Goal: Task Accomplishment & Management: Use online tool/utility

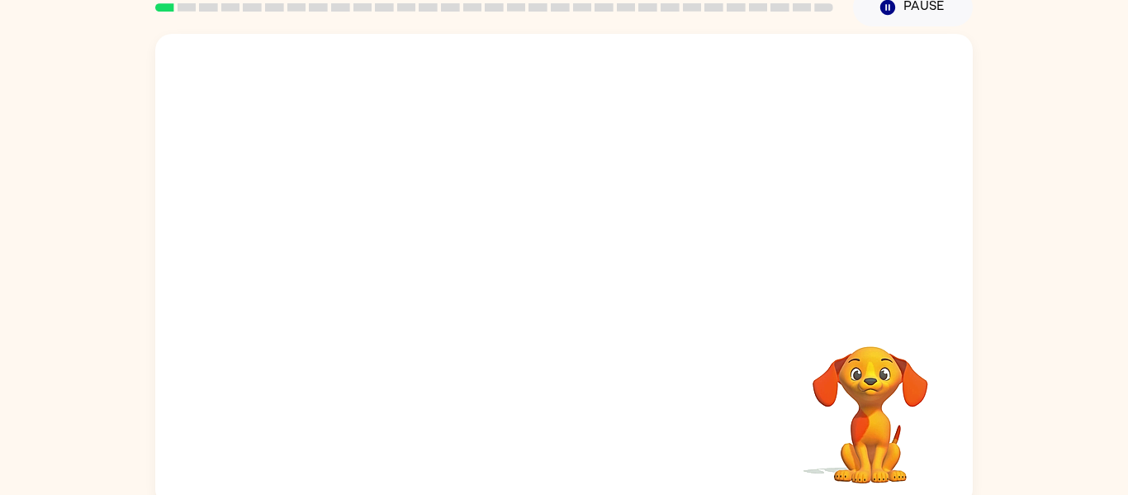
scroll to position [86, 0]
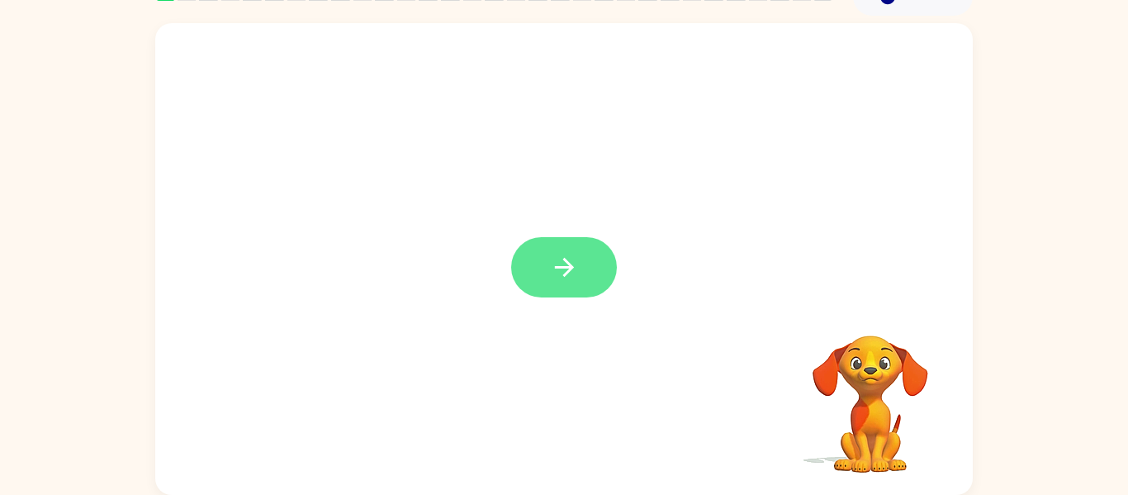
click at [541, 268] on button "button" at bounding box center [564, 267] width 106 height 60
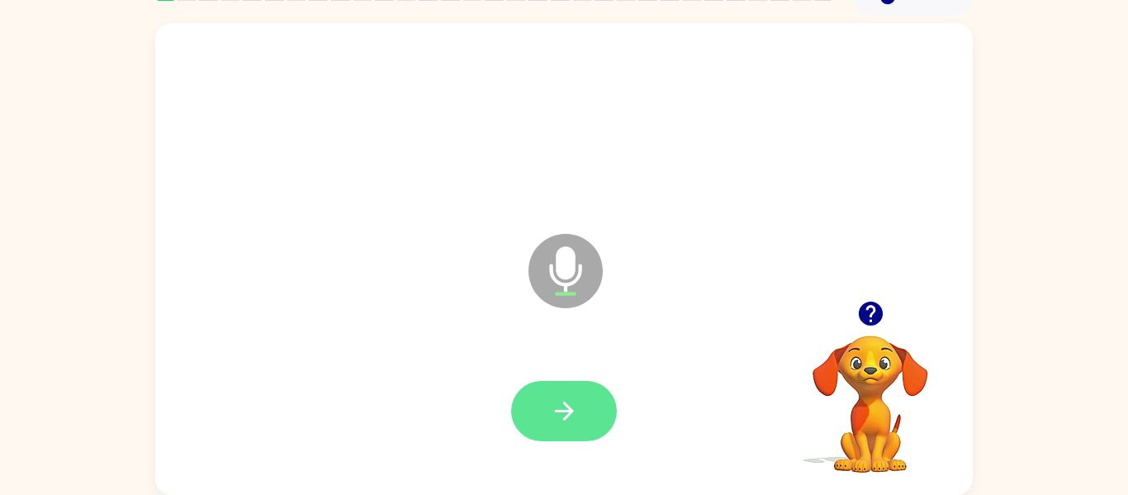
click at [578, 392] on button "button" at bounding box center [564, 411] width 106 height 60
click at [875, 322] on icon "button" at bounding box center [870, 313] width 24 height 24
click at [868, 308] on icon "button" at bounding box center [871, 313] width 29 height 29
click at [561, 395] on button "button" at bounding box center [564, 411] width 106 height 60
click at [547, 413] on button "button" at bounding box center [564, 411] width 106 height 60
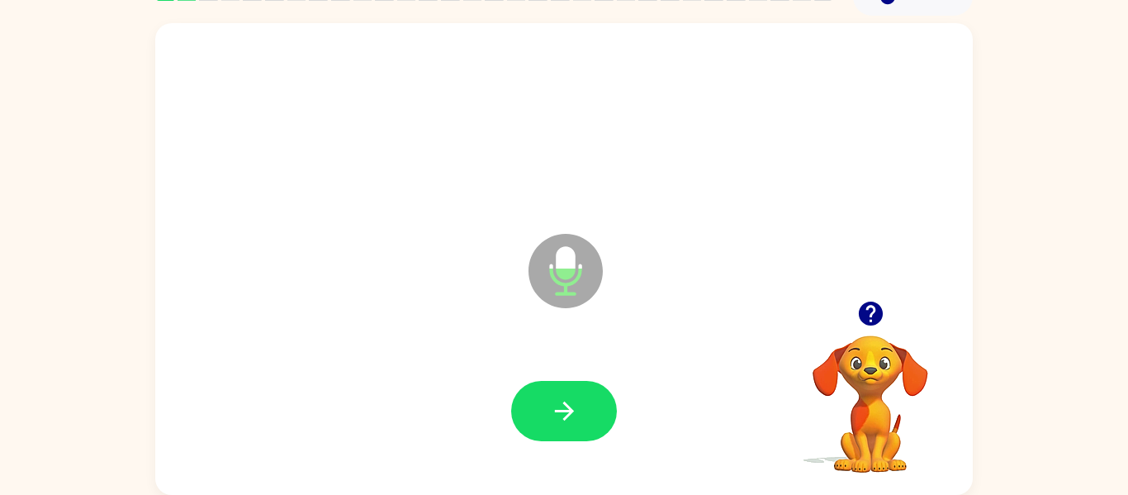
click at [547, 413] on button "button" at bounding box center [564, 411] width 106 height 60
click at [545, 415] on button "button" at bounding box center [564, 411] width 106 height 60
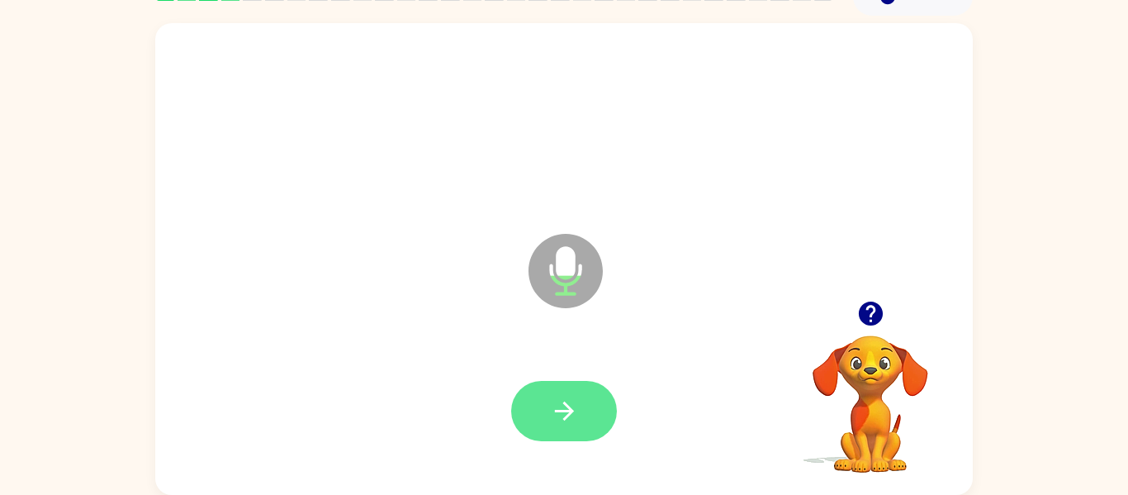
click at [547, 416] on button "button" at bounding box center [564, 411] width 106 height 60
click at [553, 419] on icon "button" at bounding box center [564, 410] width 29 height 29
click at [553, 420] on icon "button" at bounding box center [564, 410] width 29 height 29
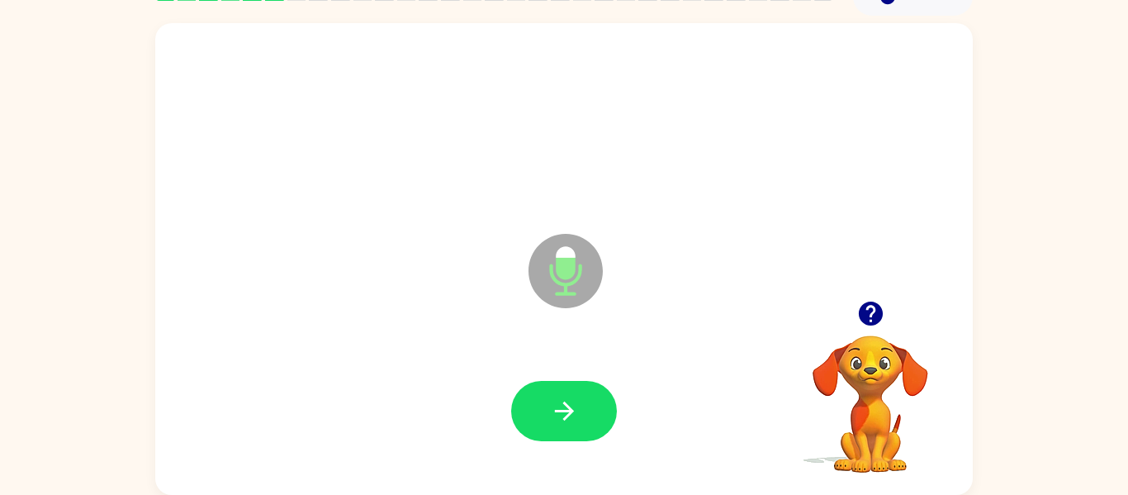
click at [553, 420] on icon "button" at bounding box center [564, 410] width 29 height 29
click at [866, 305] on icon "button" at bounding box center [870, 313] width 24 height 24
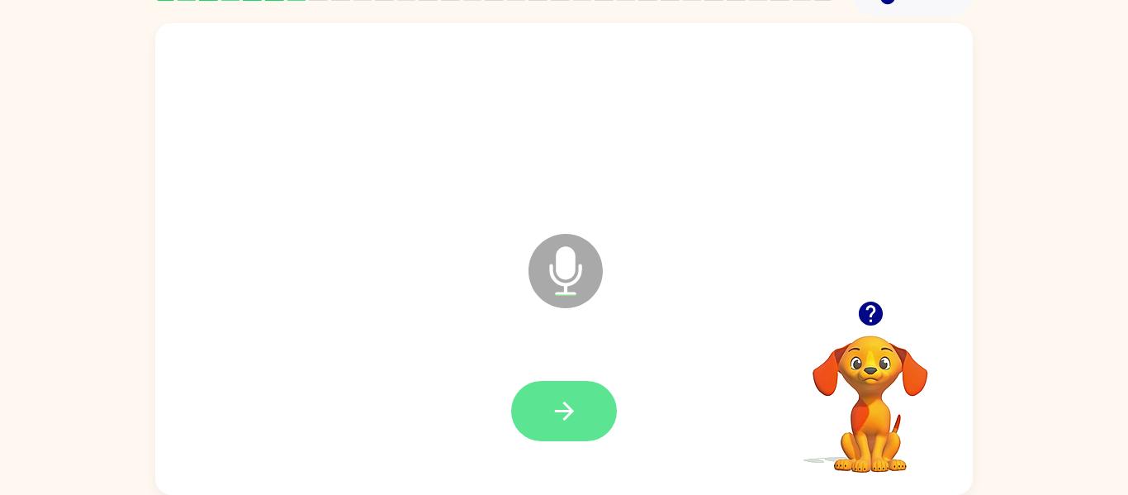
click at [543, 406] on button "button" at bounding box center [564, 411] width 106 height 60
click at [539, 420] on button "button" at bounding box center [564, 411] width 106 height 60
click at [871, 303] on icon "button" at bounding box center [870, 313] width 24 height 24
click at [572, 387] on button "button" at bounding box center [564, 411] width 106 height 60
click at [560, 404] on icon "button" at bounding box center [564, 410] width 29 height 29
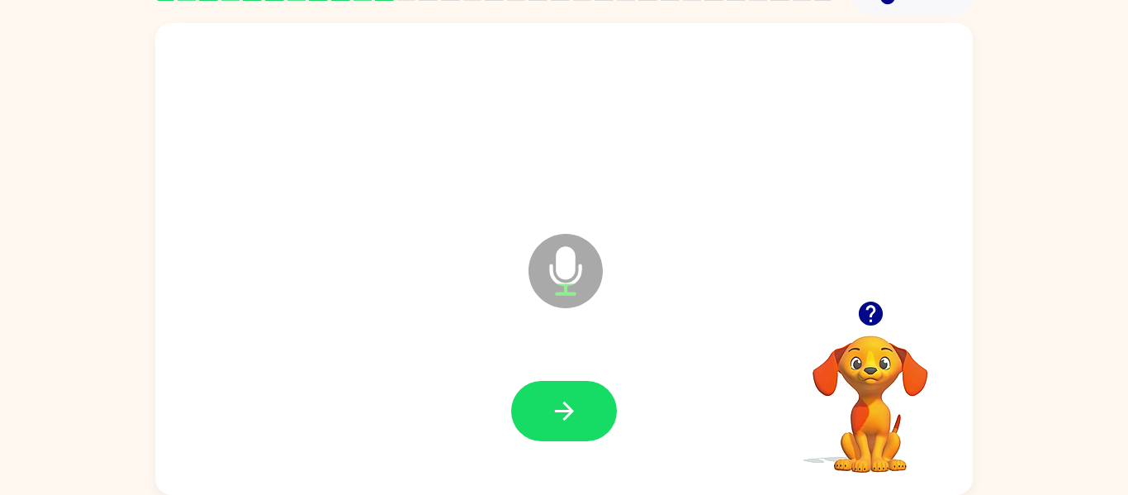
click at [865, 315] on icon "button" at bounding box center [870, 313] width 24 height 24
click at [550, 396] on icon "button" at bounding box center [564, 410] width 29 height 29
click at [831, 376] on video "Your browser must support playing .mp4 files to use Literably. Please try using…" at bounding box center [870, 392] width 165 height 165
click at [880, 311] on icon "button" at bounding box center [870, 313] width 24 height 24
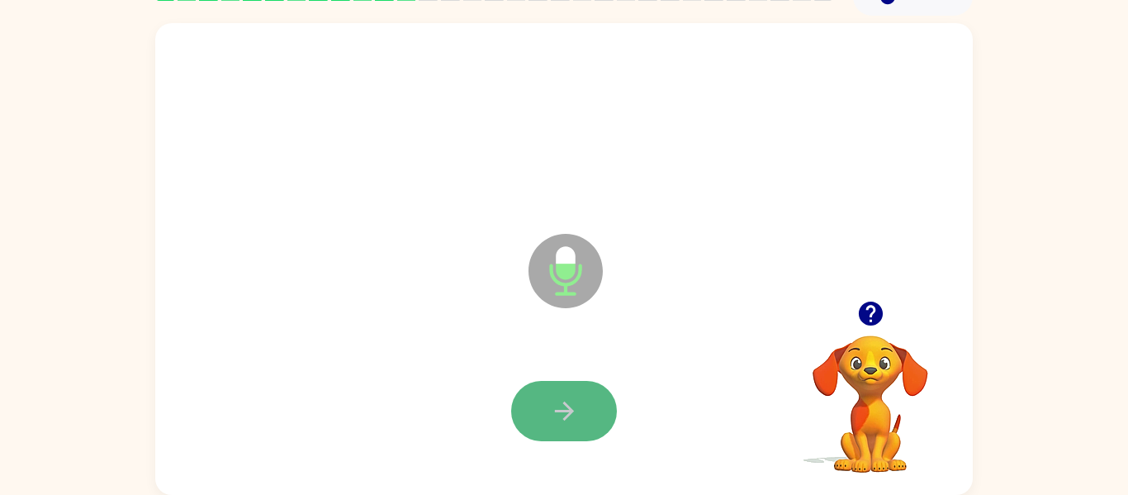
click at [570, 390] on button "button" at bounding box center [564, 411] width 106 height 60
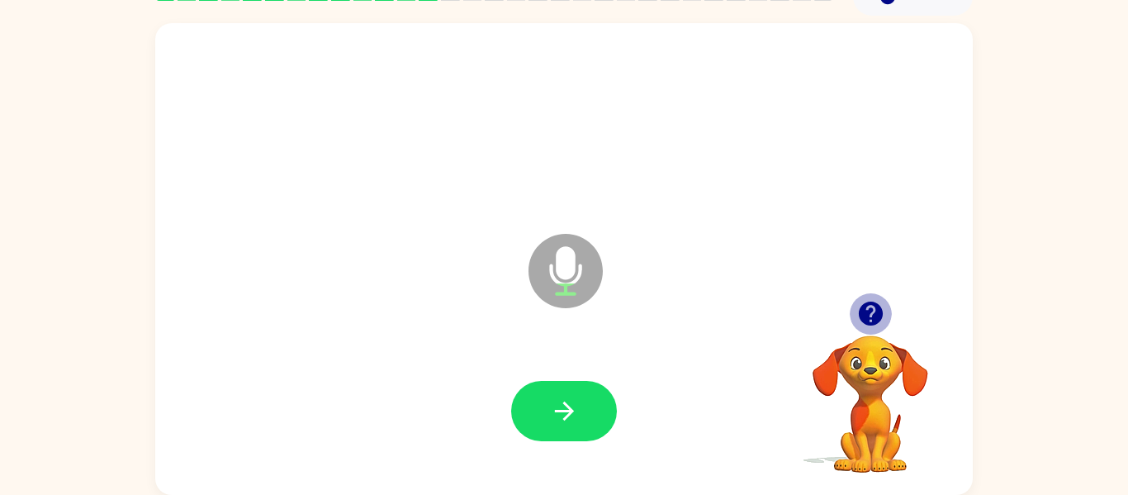
click at [867, 301] on icon "button" at bounding box center [871, 313] width 29 height 29
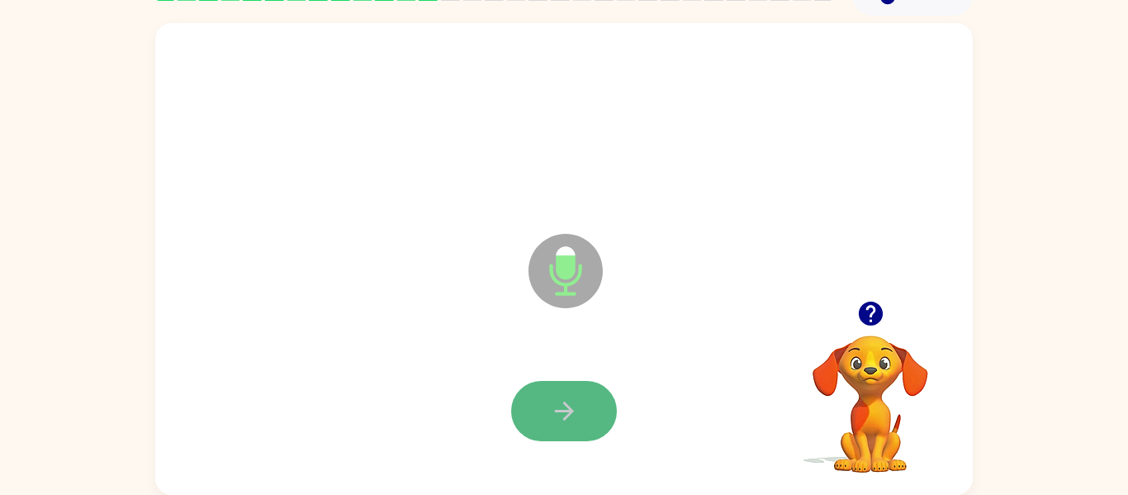
click at [545, 424] on button "button" at bounding box center [564, 411] width 106 height 60
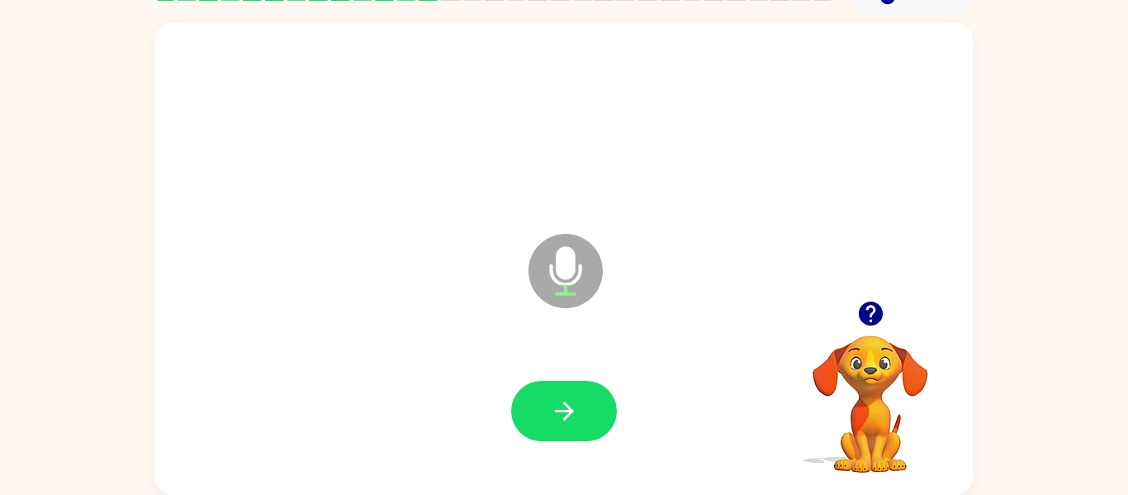
click at [867, 307] on icon "button" at bounding box center [871, 313] width 29 height 29
click at [570, 384] on button "button" at bounding box center [564, 411] width 106 height 60
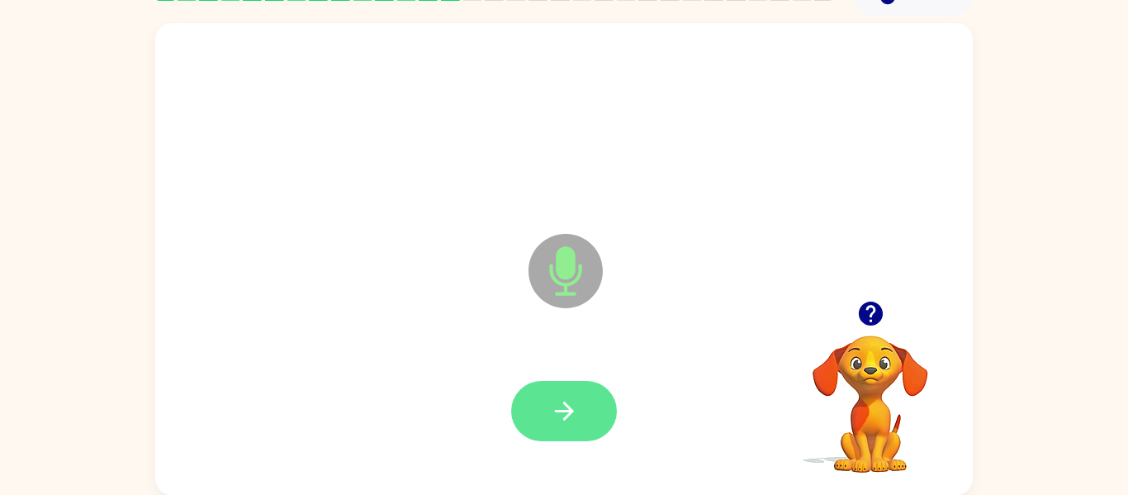
click at [572, 421] on icon "button" at bounding box center [564, 410] width 29 height 29
click at [563, 429] on button "button" at bounding box center [564, 411] width 106 height 60
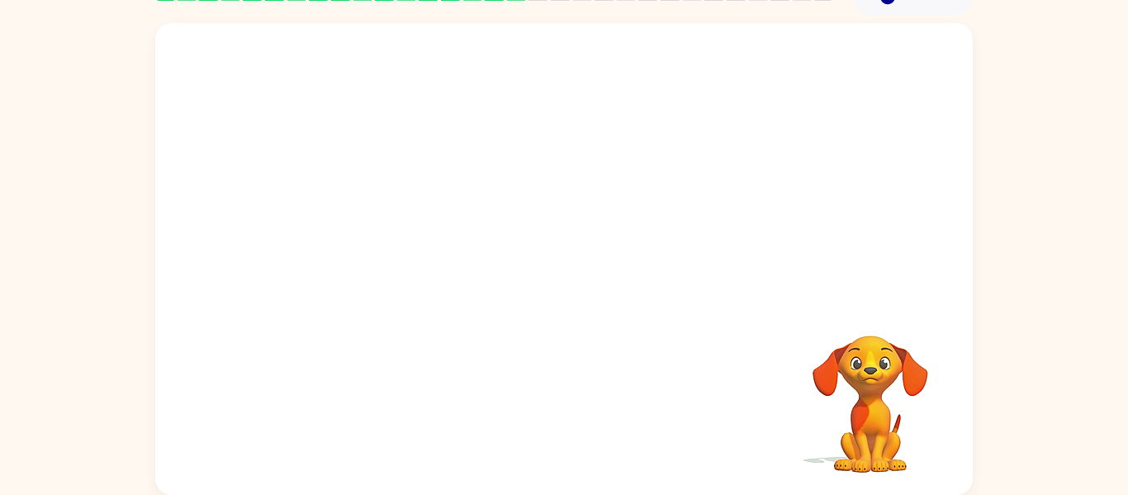
click at [563, 429] on div at bounding box center [564, 411] width 785 height 135
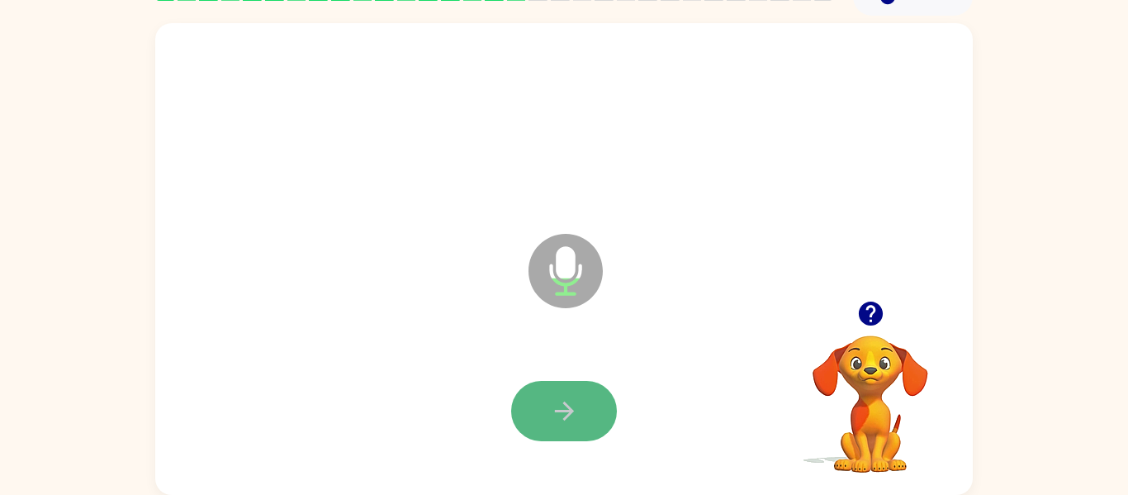
click at [564, 427] on button "button" at bounding box center [564, 411] width 106 height 60
click at [563, 427] on button "button" at bounding box center [564, 411] width 106 height 60
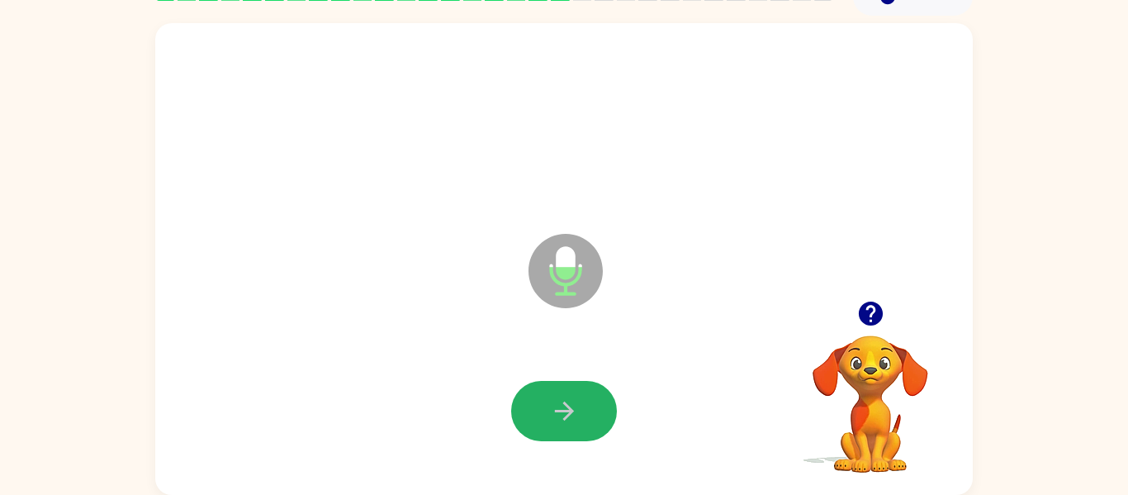
click at [563, 427] on button "button" at bounding box center [564, 411] width 106 height 60
click at [869, 314] on icon "button" at bounding box center [870, 313] width 24 height 24
click at [512, 402] on button "button" at bounding box center [564, 411] width 106 height 60
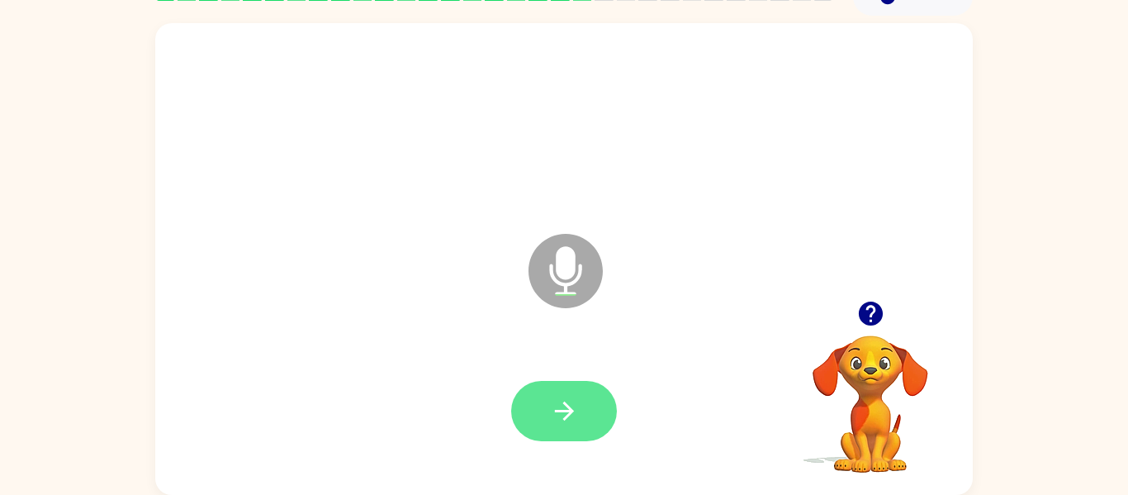
click at [567, 394] on button "button" at bounding box center [564, 411] width 106 height 60
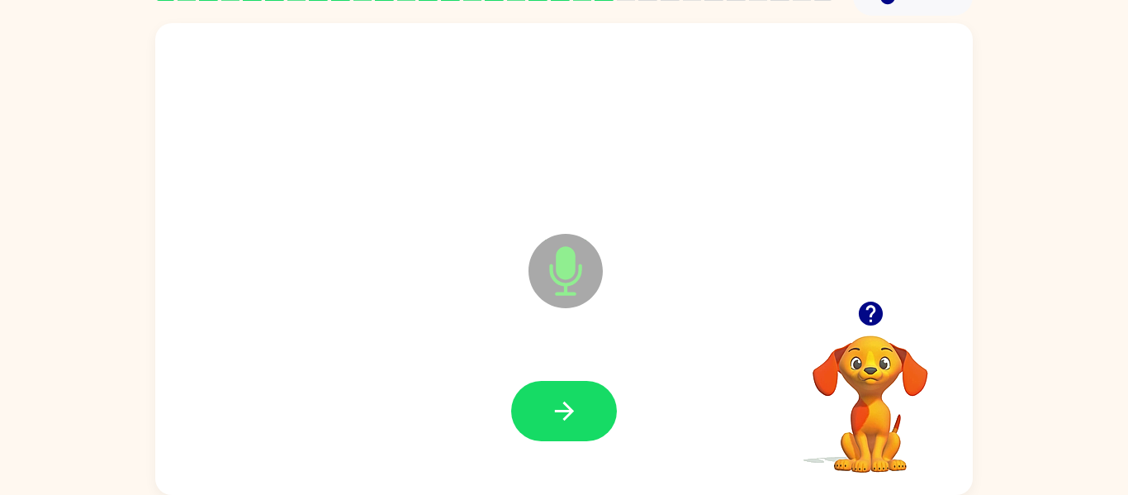
click at [567, 394] on button "button" at bounding box center [564, 411] width 106 height 60
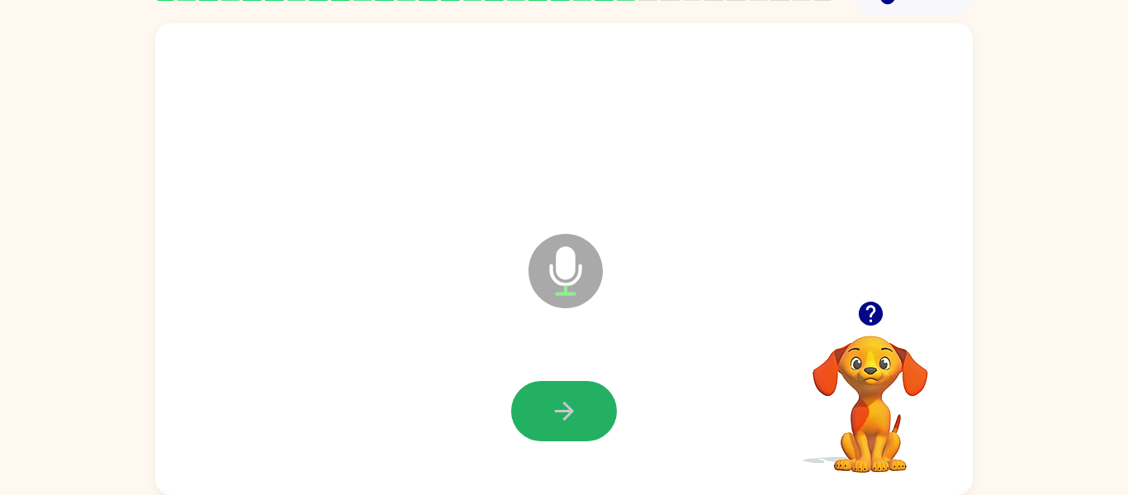
click at [567, 394] on button "button" at bounding box center [564, 411] width 106 height 60
click at [555, 399] on icon "button" at bounding box center [564, 410] width 29 height 29
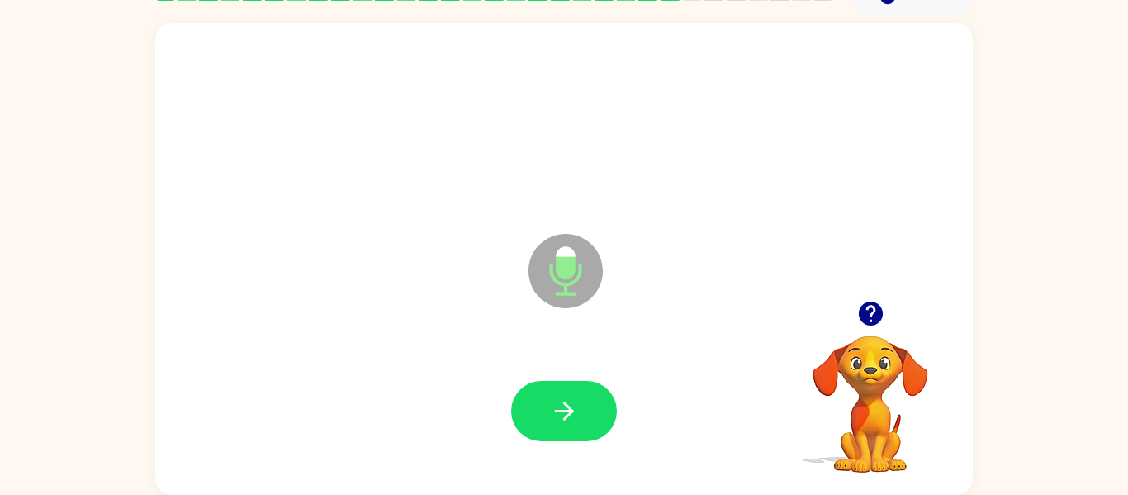
click at [555, 399] on icon "button" at bounding box center [564, 410] width 29 height 29
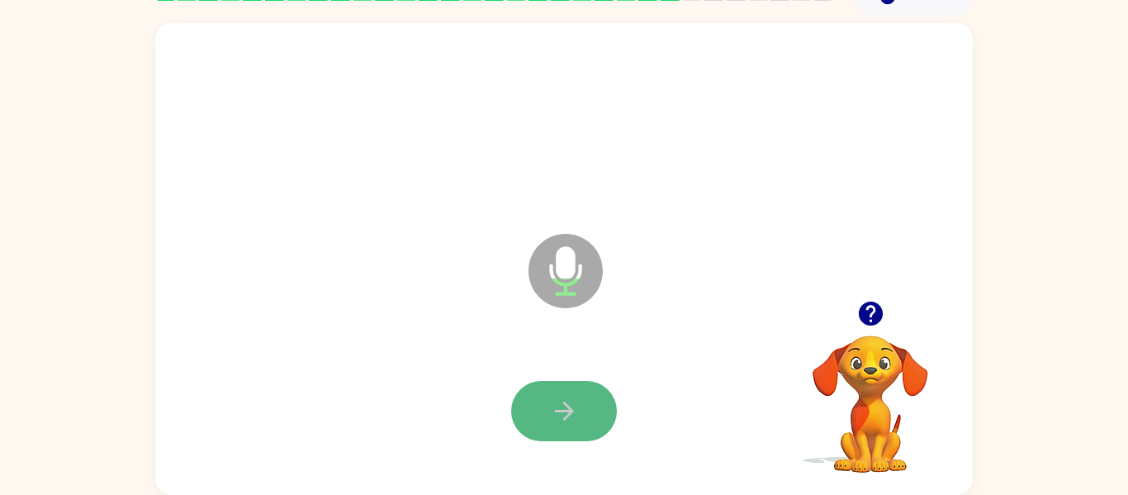
click at [552, 401] on icon "button" at bounding box center [564, 410] width 29 height 29
click at [563, 401] on icon "button" at bounding box center [564, 410] width 29 height 29
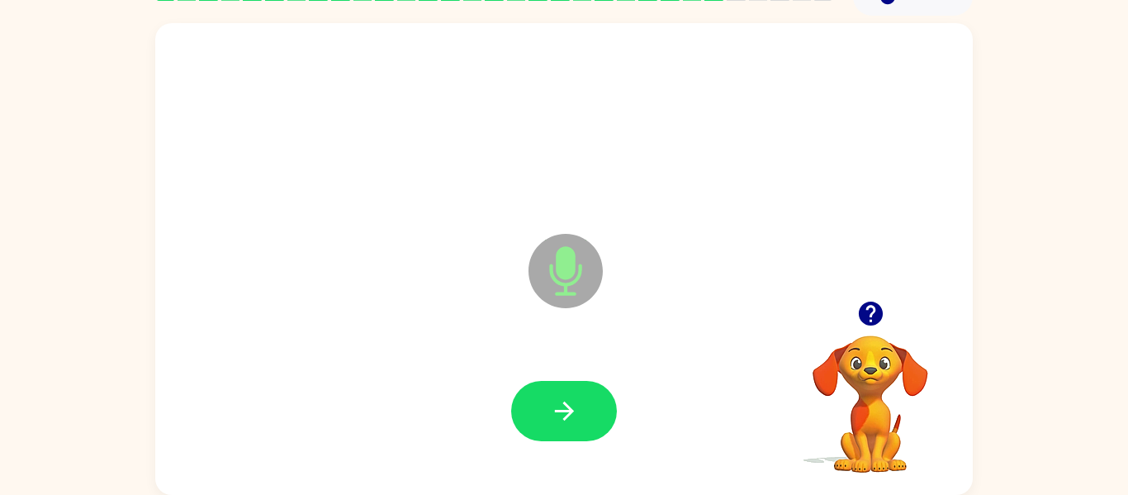
click at [563, 401] on icon "button" at bounding box center [564, 410] width 29 height 29
click at [551, 414] on icon "button" at bounding box center [564, 410] width 29 height 29
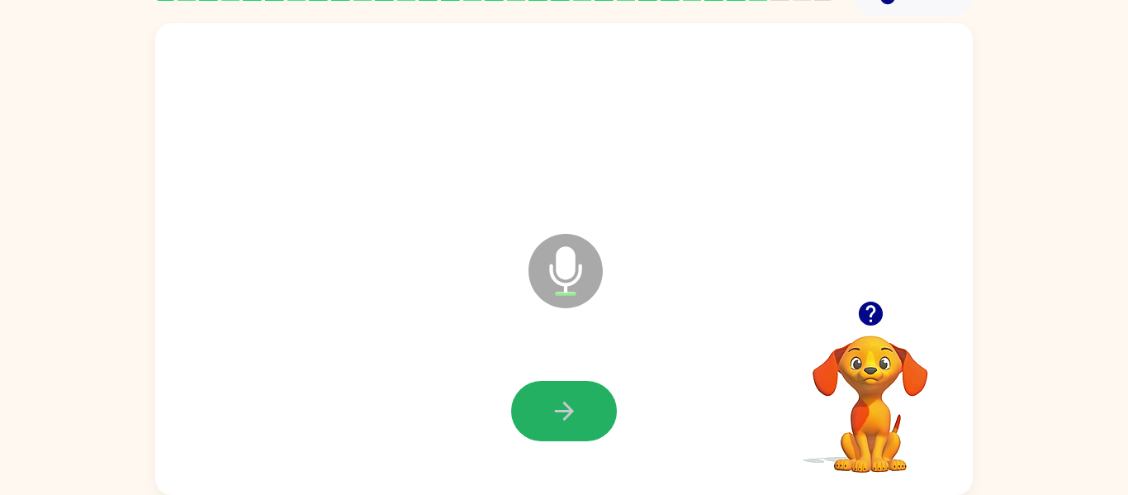
click at [551, 414] on icon "button" at bounding box center [564, 410] width 29 height 29
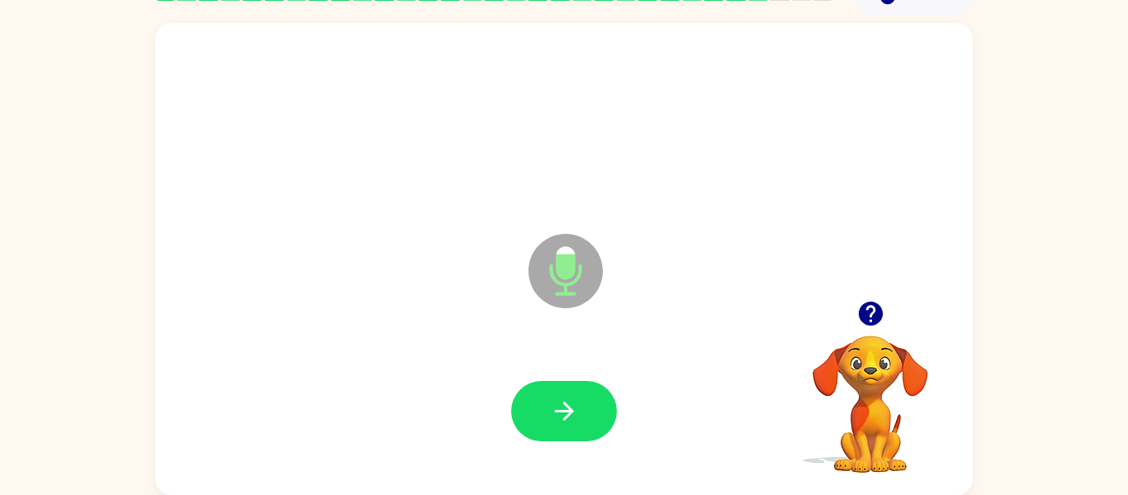
click at [551, 414] on icon "button" at bounding box center [564, 410] width 29 height 29
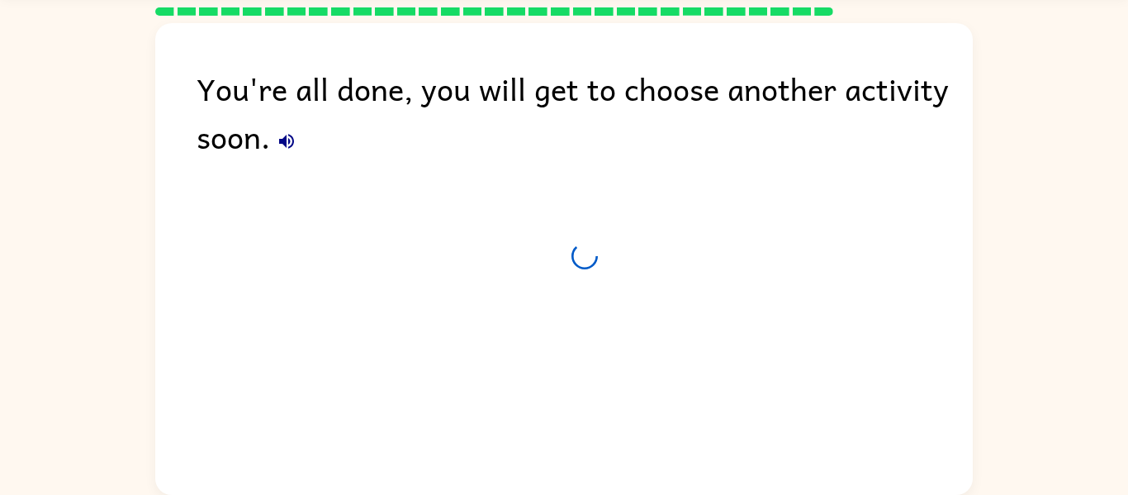
scroll to position [56, 0]
